Goal: Task Accomplishment & Management: Manage account settings

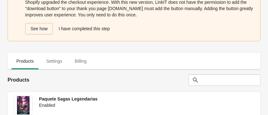
scroll to position [14, 0]
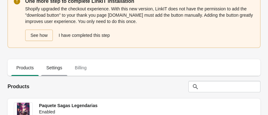
click at [56, 67] on span "Settings" at bounding box center [54, 67] width 26 height 11
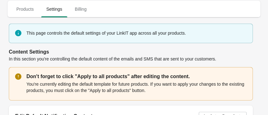
scroll to position [15, 0]
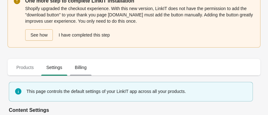
click at [84, 68] on span "Billing" at bounding box center [81, 67] width 22 height 11
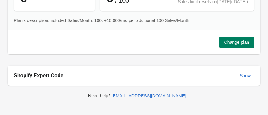
scroll to position [176, 0]
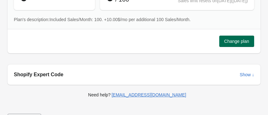
click at [241, 40] on span "Change plan" at bounding box center [236, 41] width 25 height 5
